Goal: Task Accomplishment & Management: Complete application form

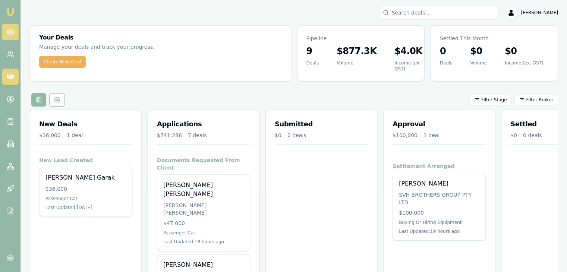
click at [9, 29] on icon at bounding box center [10, 31] width 7 height 7
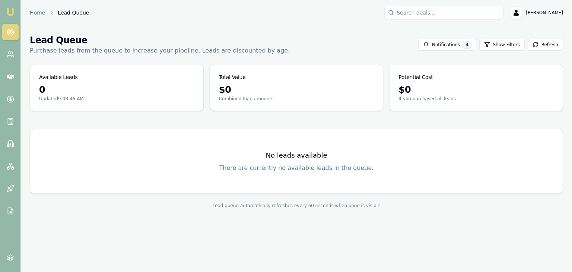
click at [9, 29] on icon at bounding box center [10, 31] width 7 height 7
click at [10, 9] on img at bounding box center [10, 11] width 9 height 9
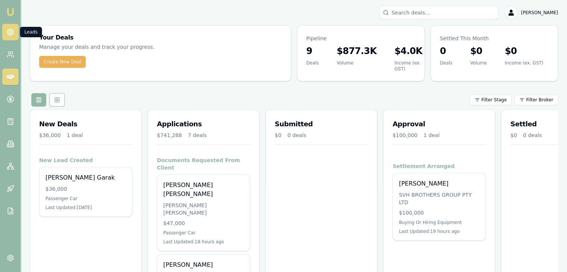
click at [7, 32] on icon at bounding box center [10, 31] width 7 height 7
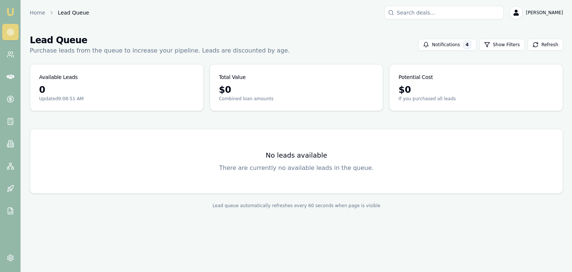
click at [259, 154] on h3 "No leads available" at bounding box center [296, 155] width 515 height 10
click at [438, 45] on button "Notifications 4" at bounding box center [447, 45] width 58 height 12
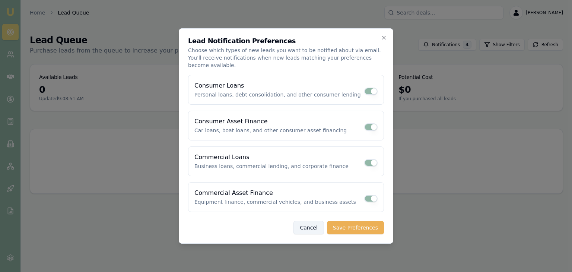
click at [314, 221] on button "Cancel" at bounding box center [309, 227] width 30 height 13
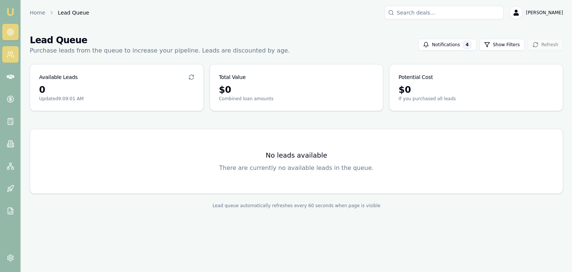
click at [5, 56] on link at bounding box center [10, 54] width 16 height 16
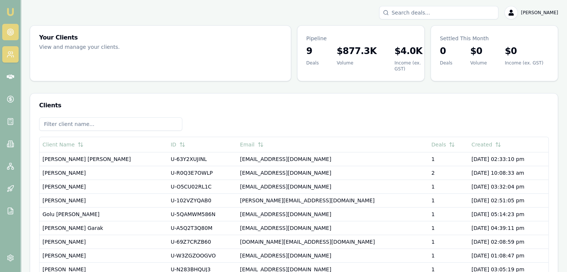
click at [16, 29] on link at bounding box center [10, 32] width 16 height 16
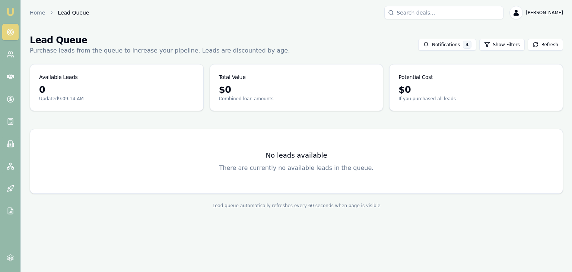
click at [10, 5] on nav "Emu Broker" at bounding box center [10, 112] width 20 height 225
click at [10, 11] on img at bounding box center [10, 11] width 9 height 9
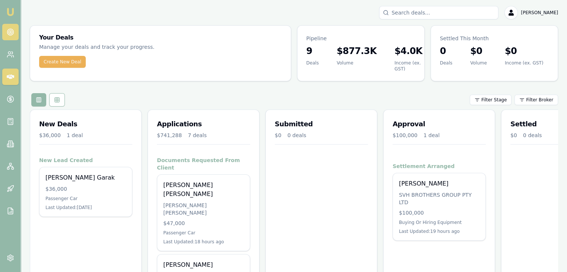
click at [11, 32] on icon at bounding box center [10, 31] width 7 height 7
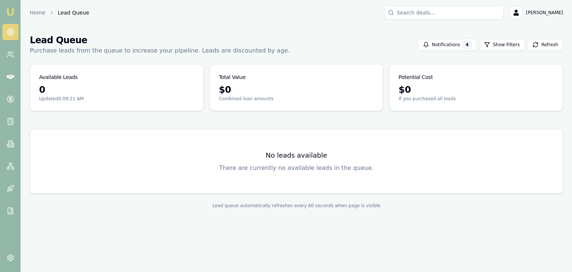
click at [289, 161] on div "No leads available There are currently no available leads in the queue." at bounding box center [296, 161] width 515 height 46
click at [9, 56] on icon at bounding box center [10, 54] width 7 height 7
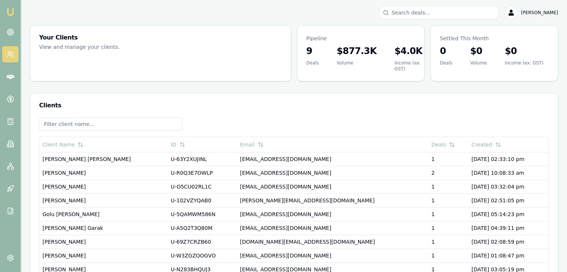
click at [7, 7] on link "Emu Broker" at bounding box center [10, 12] width 12 height 12
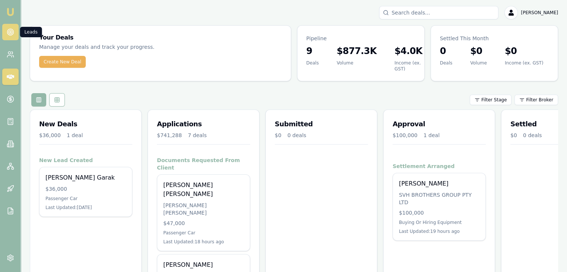
click at [7, 31] on icon at bounding box center [10, 31] width 7 height 7
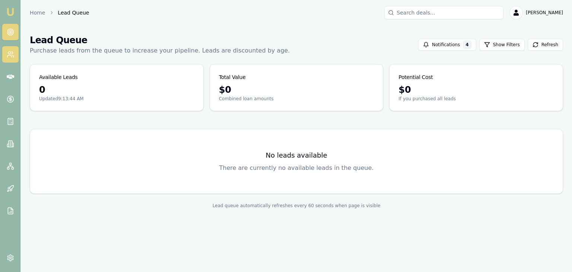
click at [16, 54] on link at bounding box center [10, 54] width 16 height 16
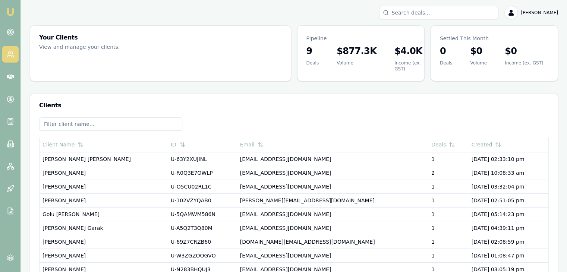
click at [16, 54] on link at bounding box center [10, 54] width 16 height 16
click at [12, 27] on link at bounding box center [10, 32] width 16 height 16
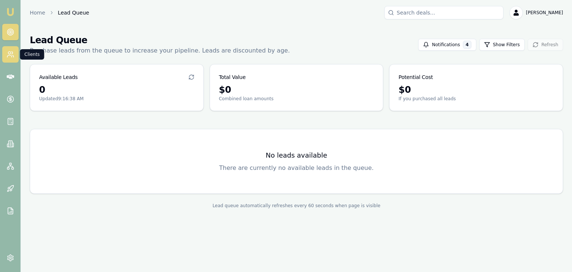
click at [6, 53] on link at bounding box center [10, 54] width 16 height 16
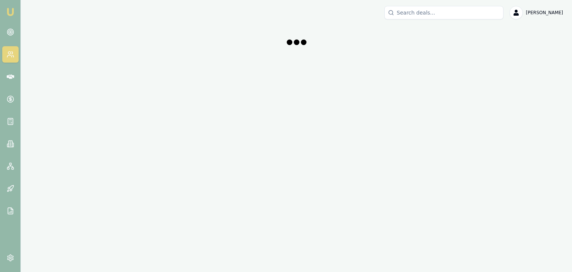
click at [6, 53] on link at bounding box center [10, 54] width 16 height 16
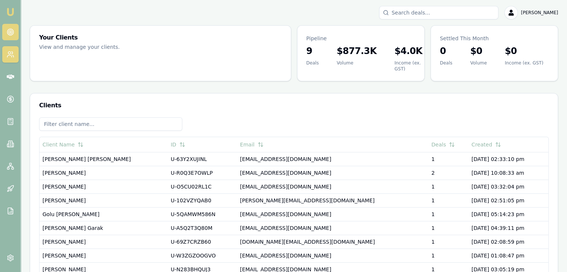
click at [3, 30] on link at bounding box center [10, 32] width 16 height 16
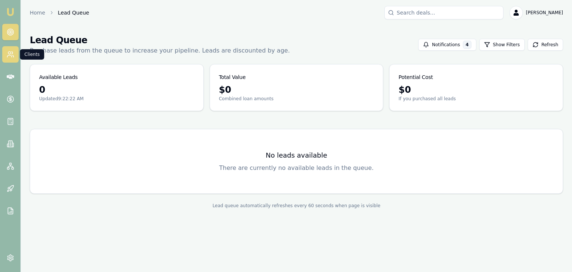
click at [6, 57] on link at bounding box center [10, 54] width 16 height 16
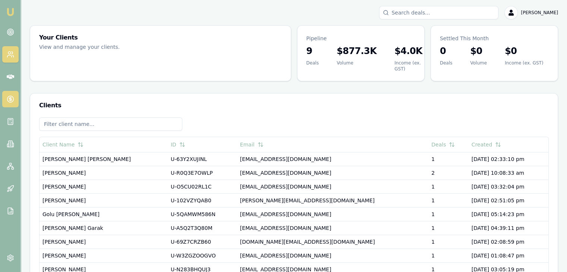
click at [13, 99] on circle at bounding box center [10, 99] width 6 height 6
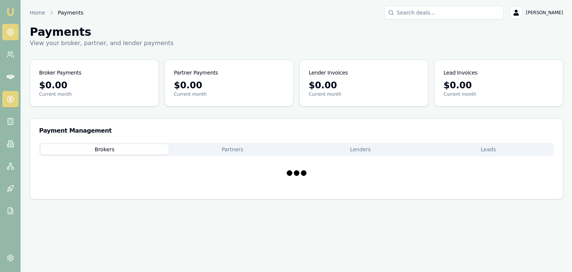
click at [9, 36] on link at bounding box center [10, 32] width 16 height 16
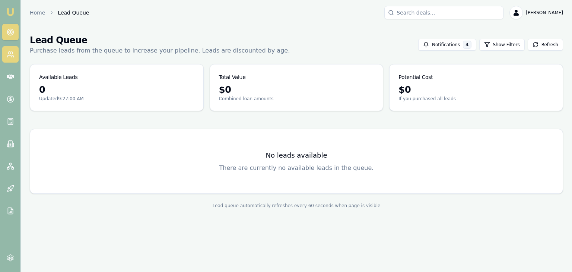
click at [13, 56] on icon at bounding box center [10, 54] width 7 height 7
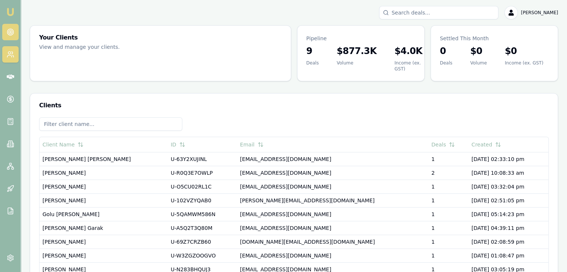
click at [11, 37] on link at bounding box center [10, 32] width 16 height 16
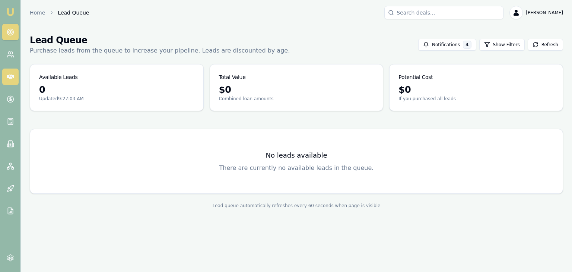
click at [10, 80] on icon at bounding box center [10, 76] width 7 height 7
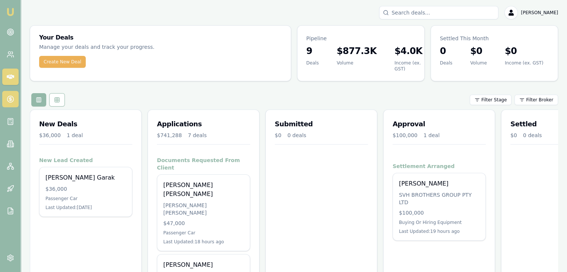
click at [12, 96] on circle at bounding box center [10, 99] width 6 height 6
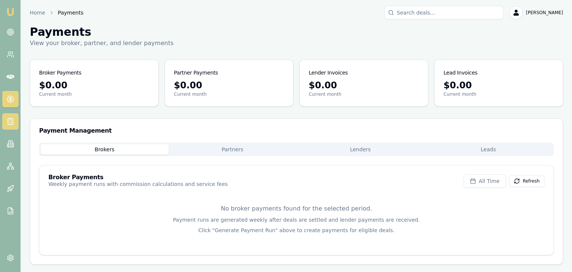
click at [6, 126] on link at bounding box center [10, 121] width 16 height 16
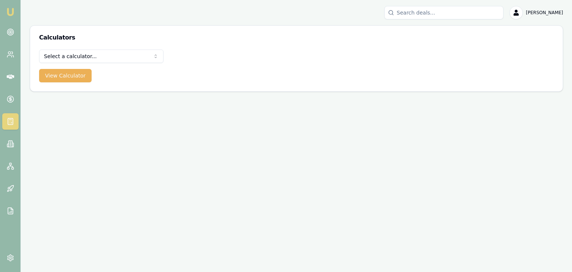
click at [10, 12] on img at bounding box center [10, 11] width 9 height 9
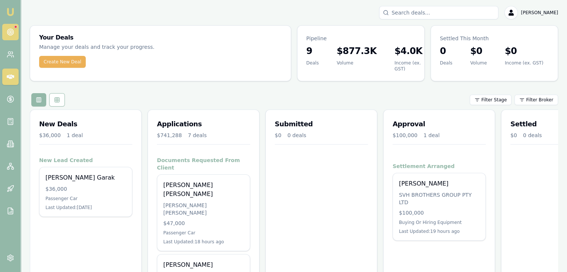
click at [10, 29] on icon at bounding box center [10, 31] width 7 height 7
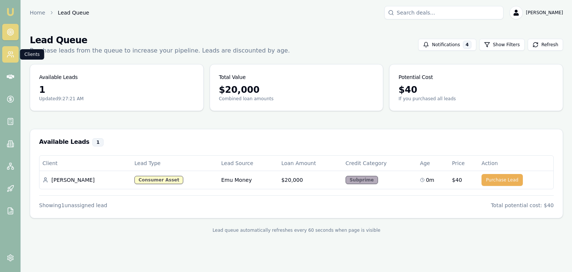
click at [10, 58] on link at bounding box center [10, 54] width 16 height 16
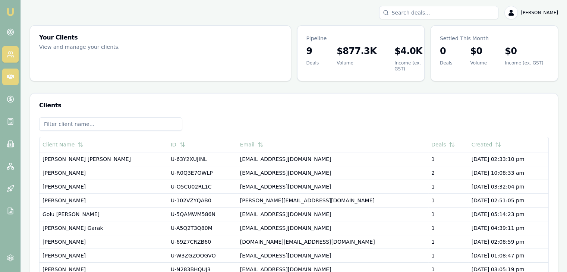
click at [10, 79] on icon at bounding box center [10, 76] width 7 height 7
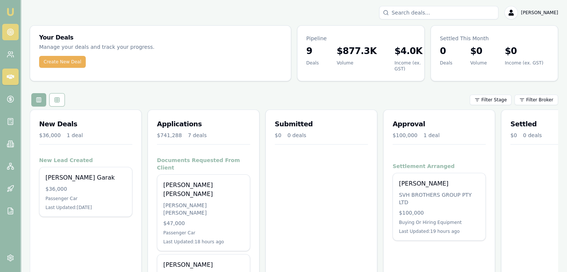
click at [9, 25] on link at bounding box center [10, 32] width 16 height 16
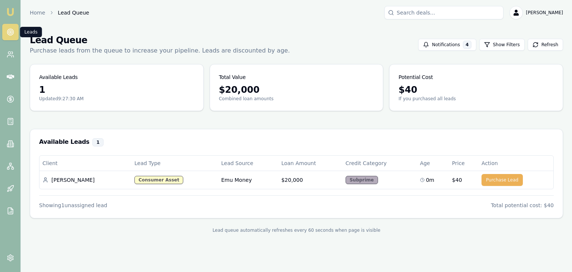
click at [9, 25] on link at bounding box center [10, 32] width 16 height 16
click at [10, 31] on icon at bounding box center [10, 31] width 7 height 7
click at [9, 102] on icon at bounding box center [10, 98] width 7 height 7
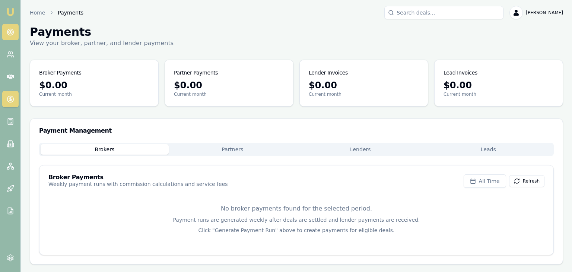
click at [10, 31] on icon at bounding box center [10, 31] width 7 height 7
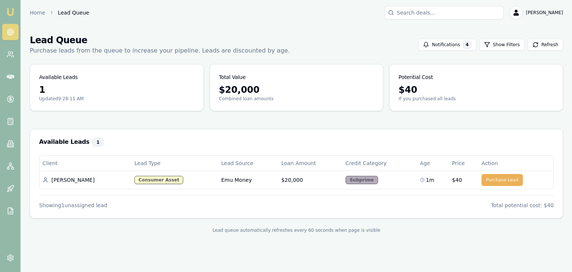
click at [11, 64] on nav "Emu Broker" at bounding box center [10, 112] width 20 height 225
click at [9, 55] on icon at bounding box center [10, 54] width 7 height 7
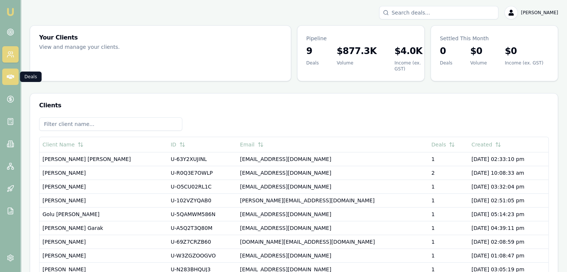
click at [13, 69] on link at bounding box center [10, 77] width 16 height 16
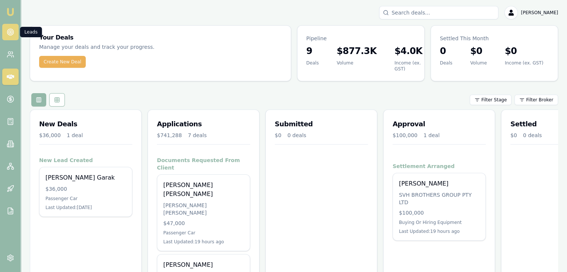
click at [10, 29] on icon at bounding box center [10, 31] width 7 height 7
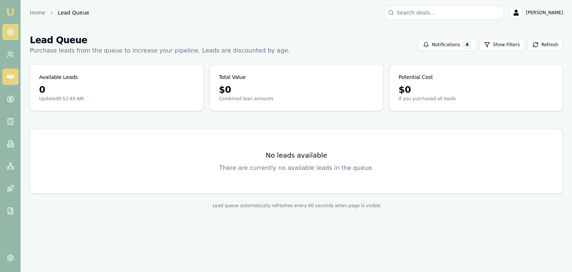
click at [10, 80] on icon at bounding box center [10, 76] width 7 height 7
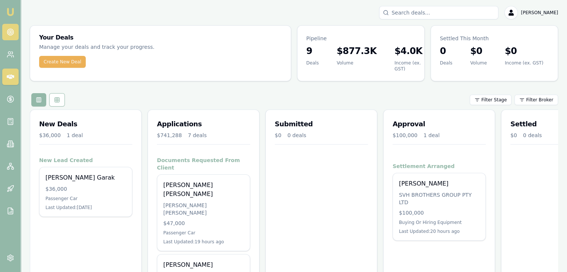
click at [9, 38] on link at bounding box center [10, 32] width 16 height 16
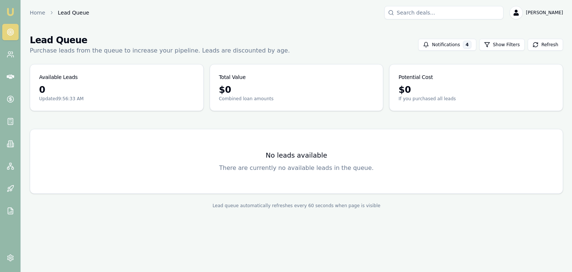
click at [8, 11] on img at bounding box center [10, 11] width 9 height 9
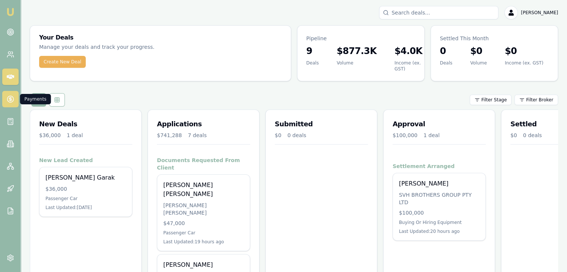
click at [4, 104] on link at bounding box center [10, 99] width 16 height 16
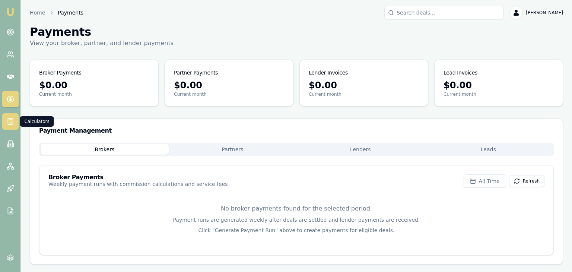
click at [9, 115] on link at bounding box center [10, 121] width 16 height 16
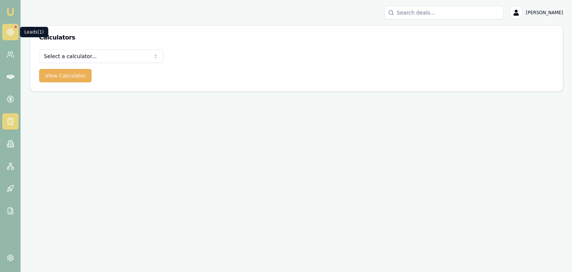
click at [10, 34] on circle at bounding box center [11, 32] width 4 height 4
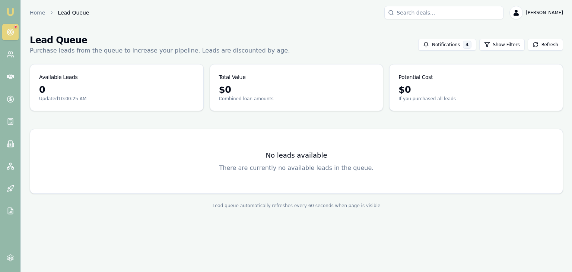
click at [10, 34] on circle at bounding box center [11, 32] width 4 height 4
click at [8, 12] on img at bounding box center [10, 11] width 9 height 9
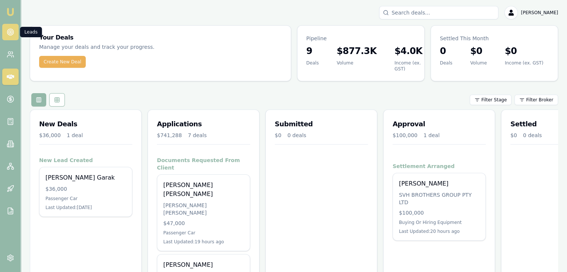
click at [7, 36] on link at bounding box center [10, 32] width 16 height 16
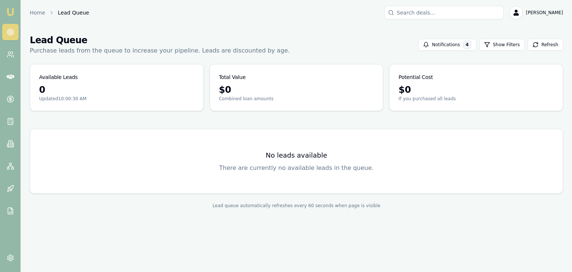
click at [12, 10] on img at bounding box center [10, 11] width 9 height 9
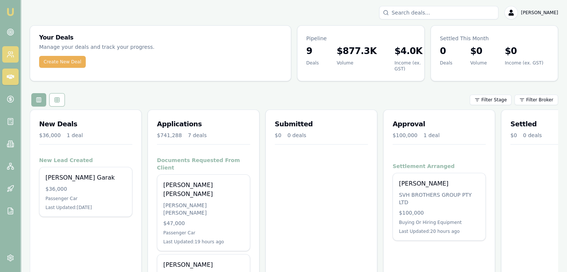
click at [12, 49] on link at bounding box center [10, 54] width 16 height 16
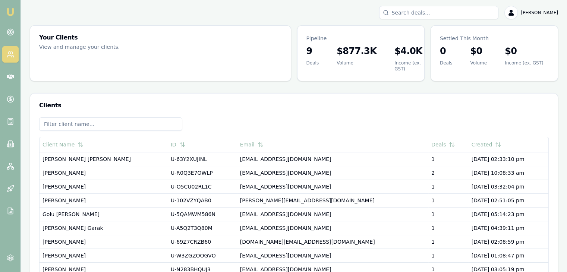
click at [14, 18] on nav "Emu Broker" at bounding box center [10, 112] width 20 height 225
click at [14, 16] on img at bounding box center [10, 11] width 9 height 9
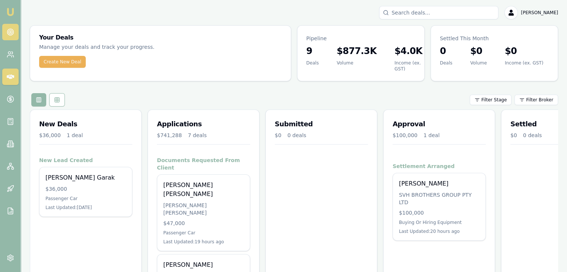
click at [7, 29] on icon at bounding box center [10, 31] width 7 height 7
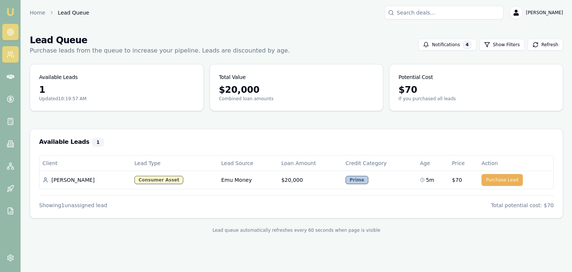
click at [11, 58] on link at bounding box center [10, 54] width 16 height 16
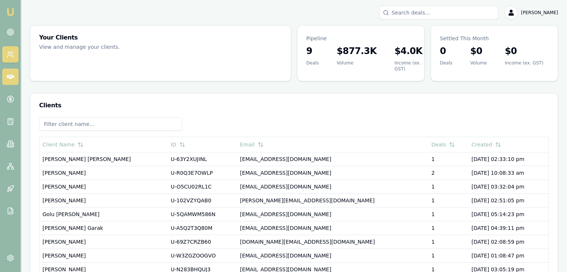
click at [12, 75] on icon at bounding box center [10, 76] width 7 height 4
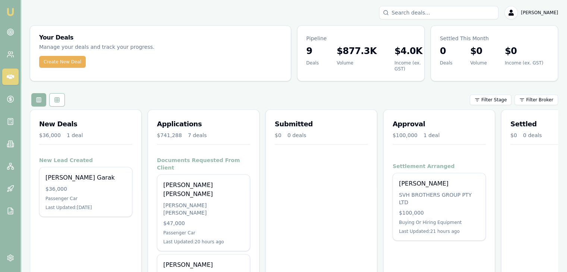
click at [0, 137] on nav "Emu Broker" at bounding box center [10, 112] width 20 height 225
click at [8, 124] on icon at bounding box center [10, 121] width 7 height 7
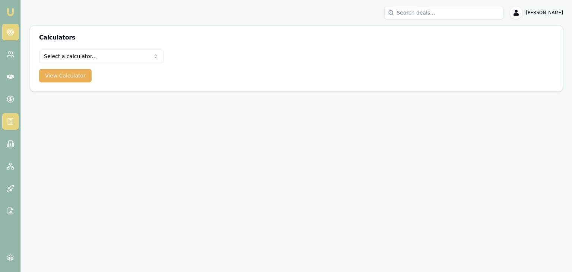
click at [10, 29] on icon at bounding box center [10, 31] width 7 height 7
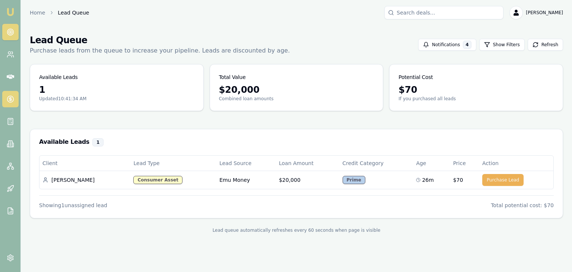
click at [9, 104] on link at bounding box center [10, 99] width 16 height 16
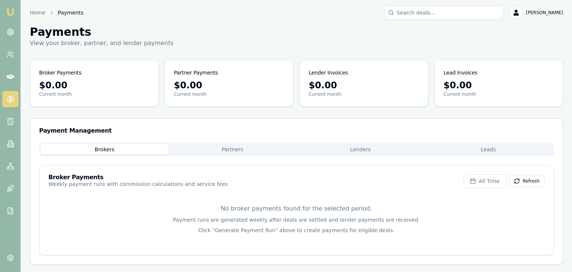
click at [9, 7] on link "Emu Broker" at bounding box center [10, 12] width 12 height 12
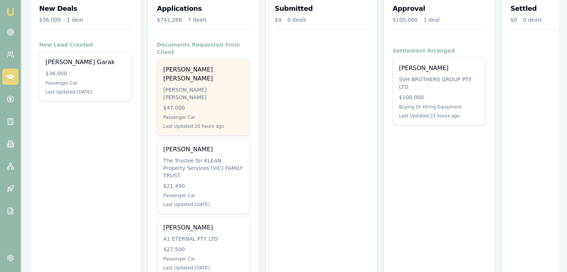
scroll to position [163, 0]
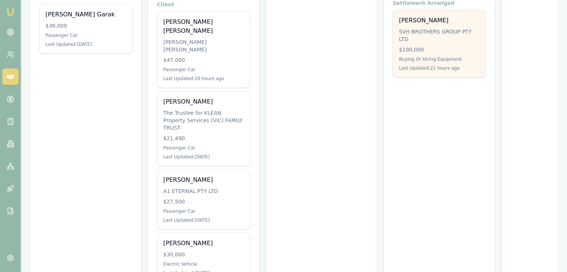
click at [437, 33] on div "SVH BROTHERS GROUP PTY LTD" at bounding box center [439, 35] width 80 height 15
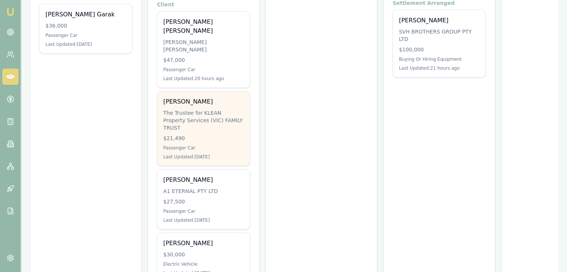
click at [203, 97] on div "Harshad Patel" at bounding box center [203, 101] width 80 height 9
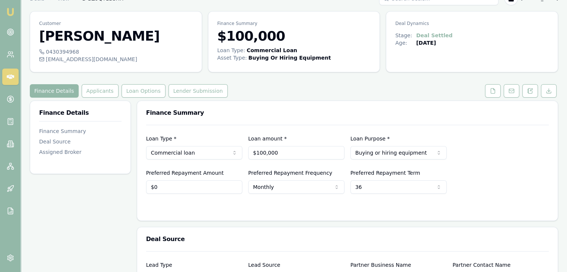
scroll to position [13, 0]
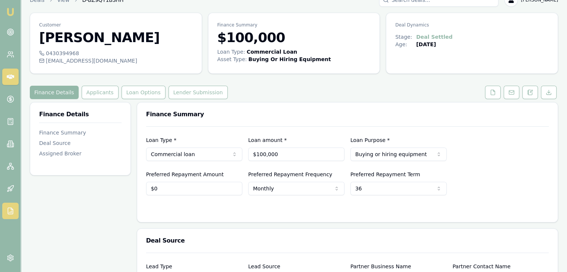
click at [6, 213] on link at bounding box center [10, 211] width 16 height 16
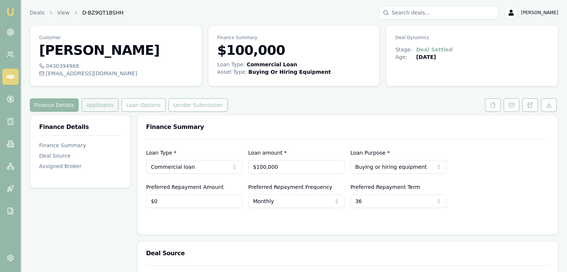
click at [97, 105] on button "Applicants" at bounding box center [100, 104] width 37 height 13
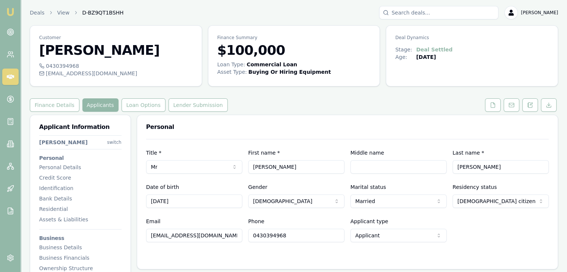
scroll to position [27, 0]
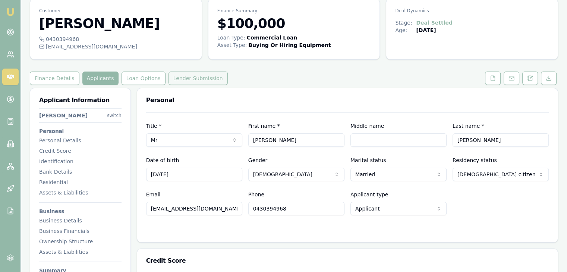
click at [180, 82] on button "Lender Submission" at bounding box center [197, 78] width 59 height 13
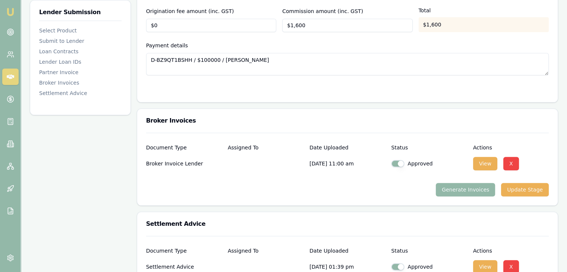
scroll to position [890, 0]
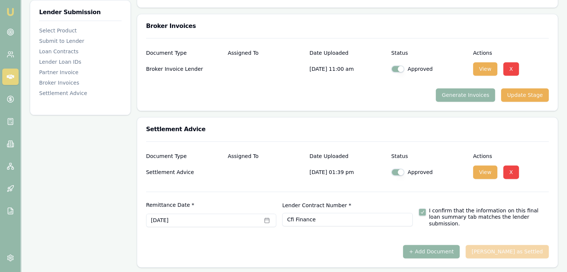
click at [513, 254] on div "+ Add Document [PERSON_NAME] as Settled" at bounding box center [347, 251] width 402 height 13
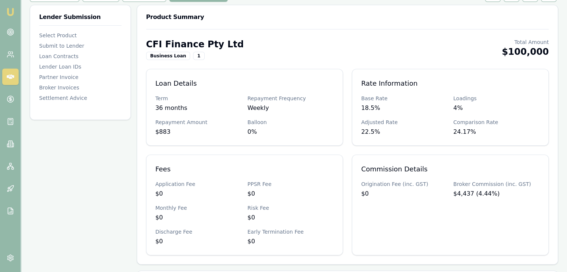
scroll to position [0, 0]
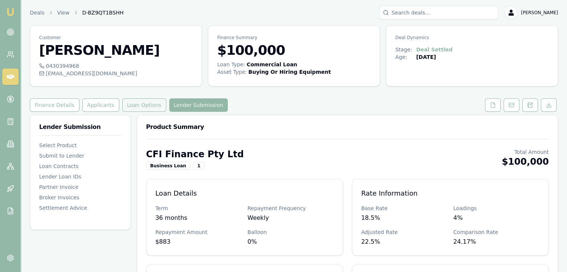
click at [139, 102] on button "Loan Options" at bounding box center [144, 104] width 44 height 13
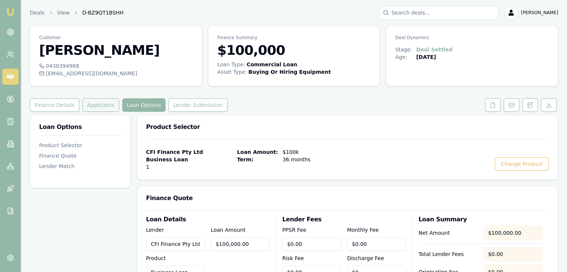
click at [91, 104] on button "Applicants" at bounding box center [100, 104] width 37 height 13
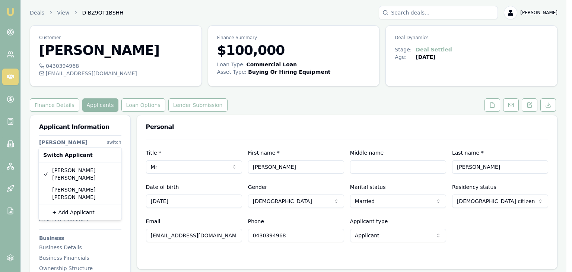
click at [121, 142] on html "Emu Broker Deals View D-BZ9QT1BSHH [PERSON_NAME] Toggle Menu Customer [PERSON_N…" at bounding box center [286, 136] width 572 height 272
click at [55, 107] on html "Emu Broker Deals View D-BZ9QT1BSHH [PERSON_NAME] Toggle Menu Customer [PERSON_N…" at bounding box center [286, 136] width 572 height 272
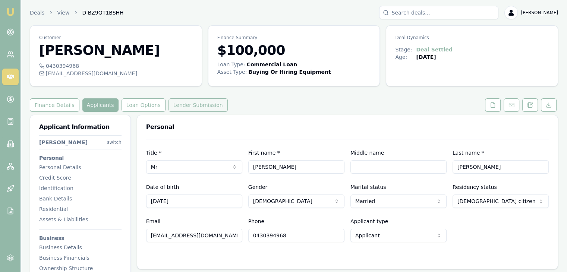
click at [171, 104] on button "Lender Submission" at bounding box center [197, 104] width 59 height 13
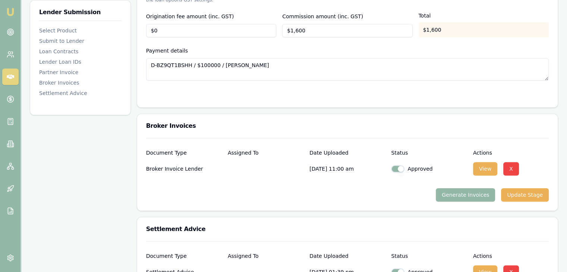
scroll to position [890, 0]
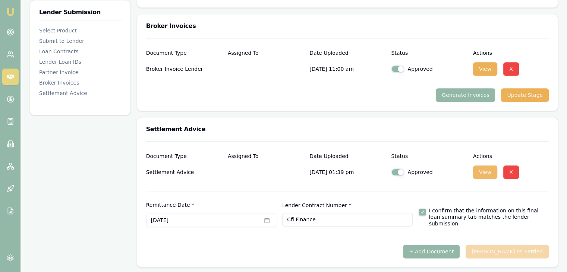
click at [476, 172] on button "View" at bounding box center [485, 171] width 24 height 13
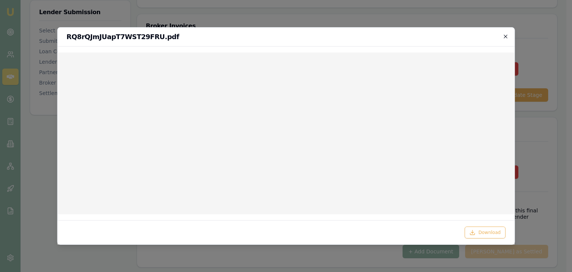
click at [505, 36] on icon "button" at bounding box center [505, 37] width 6 height 6
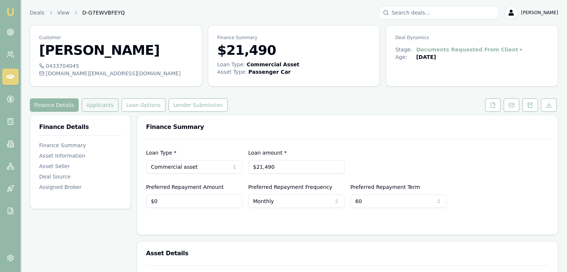
click at [91, 106] on button "Applicants" at bounding box center [100, 104] width 37 height 13
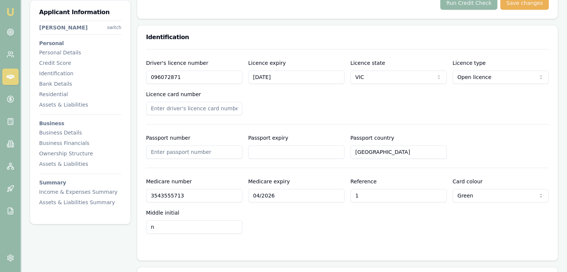
scroll to position [364, 0]
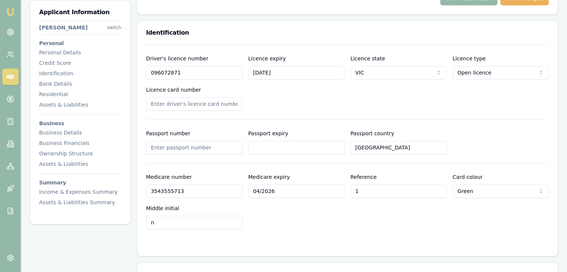
click at [157, 109] on input "Licence card number" at bounding box center [194, 103] width 96 height 13
click at [168, 146] on input "Passport number" at bounding box center [194, 147] width 96 height 13
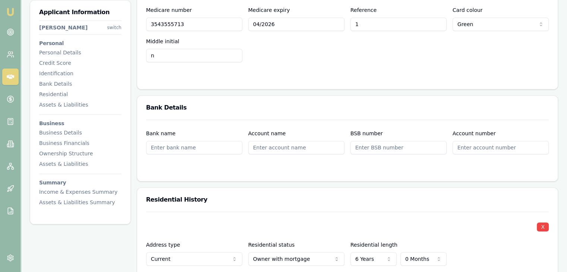
scroll to position [506, 0]
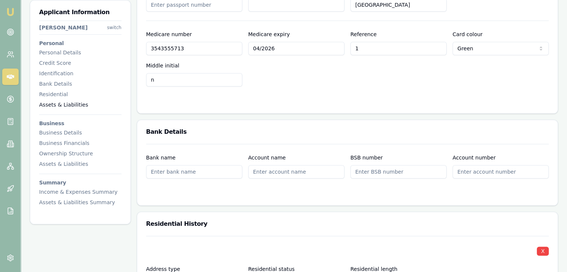
click at [48, 105] on div "Assets & Liabilities" at bounding box center [80, 104] width 82 height 7
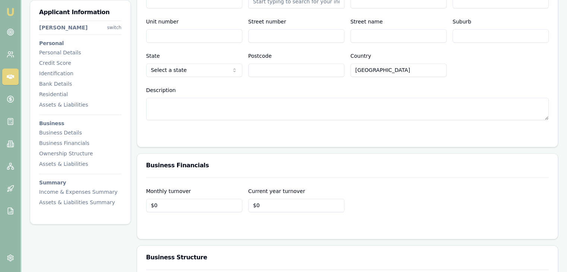
scroll to position [1139, 0]
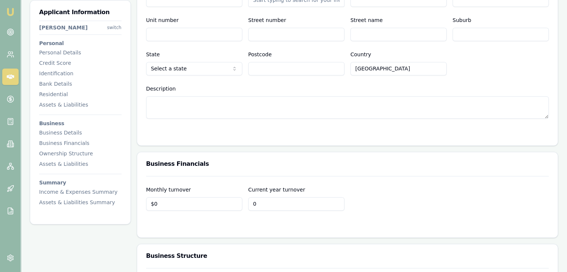
click at [285, 202] on input "0" at bounding box center [296, 203] width 96 height 13
type input "$0"
click at [7, 33] on icon at bounding box center [10, 31] width 7 height 7
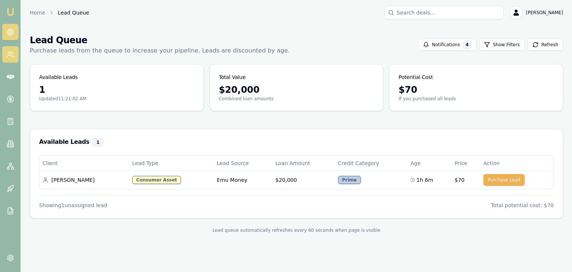
click at [4, 62] on link at bounding box center [10, 54] width 16 height 16
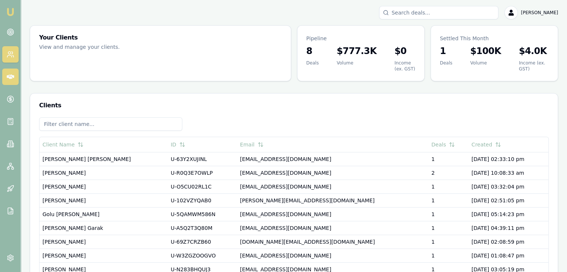
click at [8, 84] on link at bounding box center [10, 77] width 16 height 16
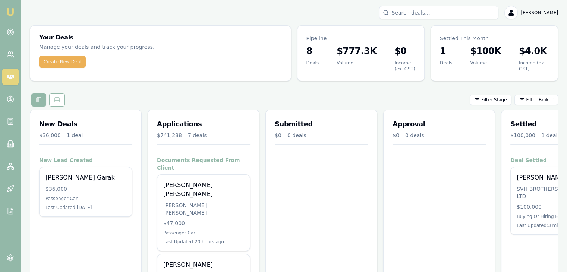
click at [9, 9] on img at bounding box center [10, 11] width 9 height 9
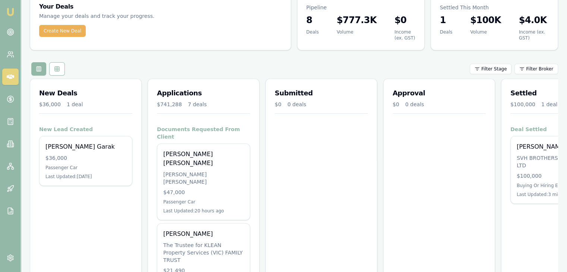
scroll to position [40, 0]
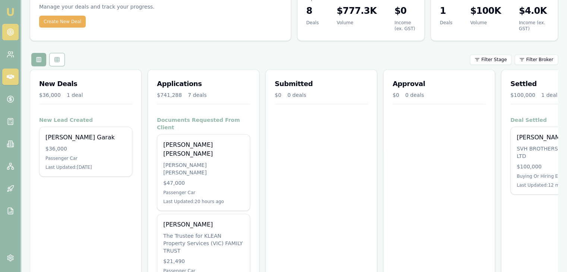
click at [7, 37] on link at bounding box center [10, 32] width 16 height 16
